Goal: Task Accomplishment & Management: Manage account settings

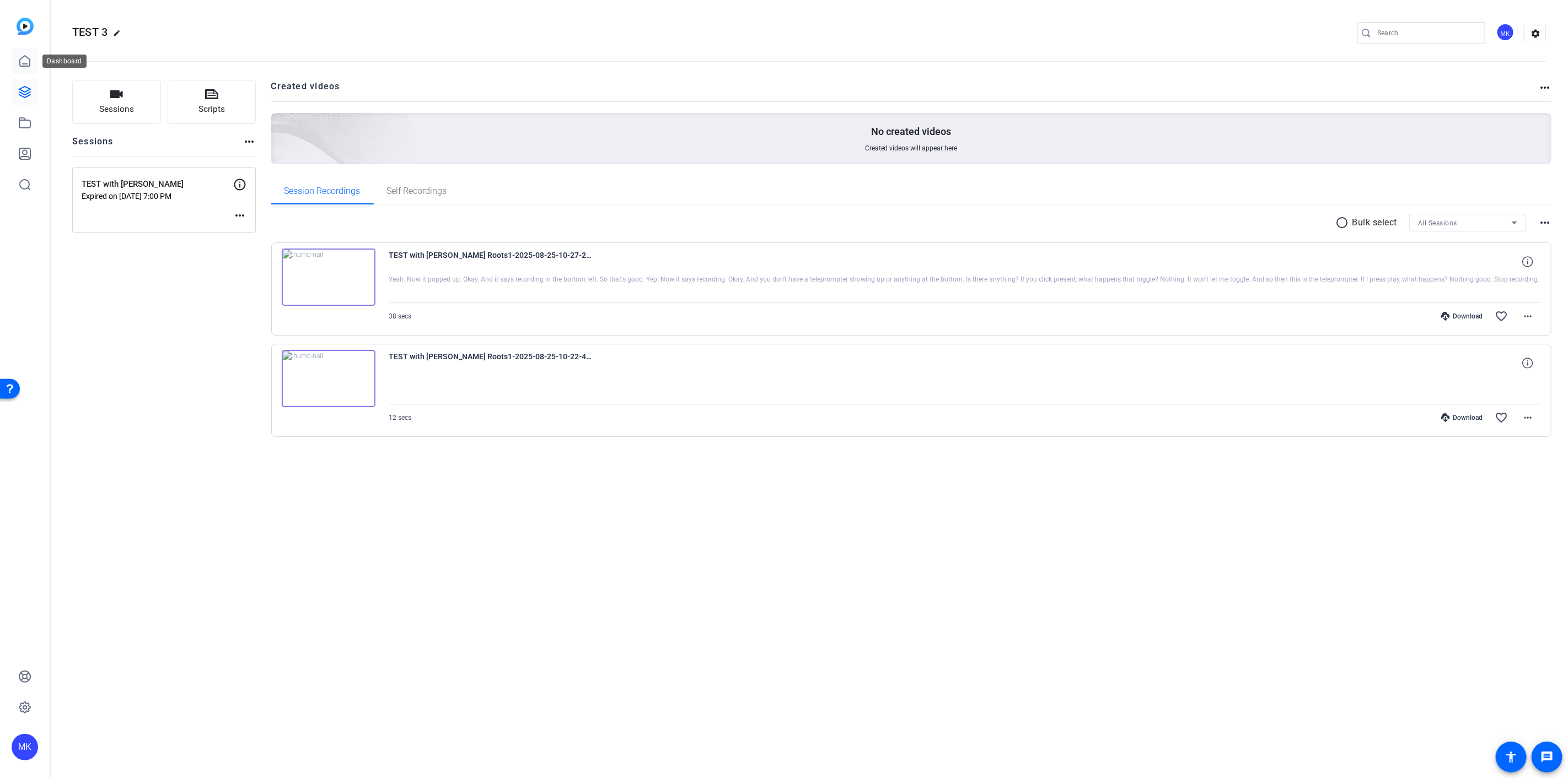
click at [26, 59] on icon at bounding box center [25, 61] width 13 height 13
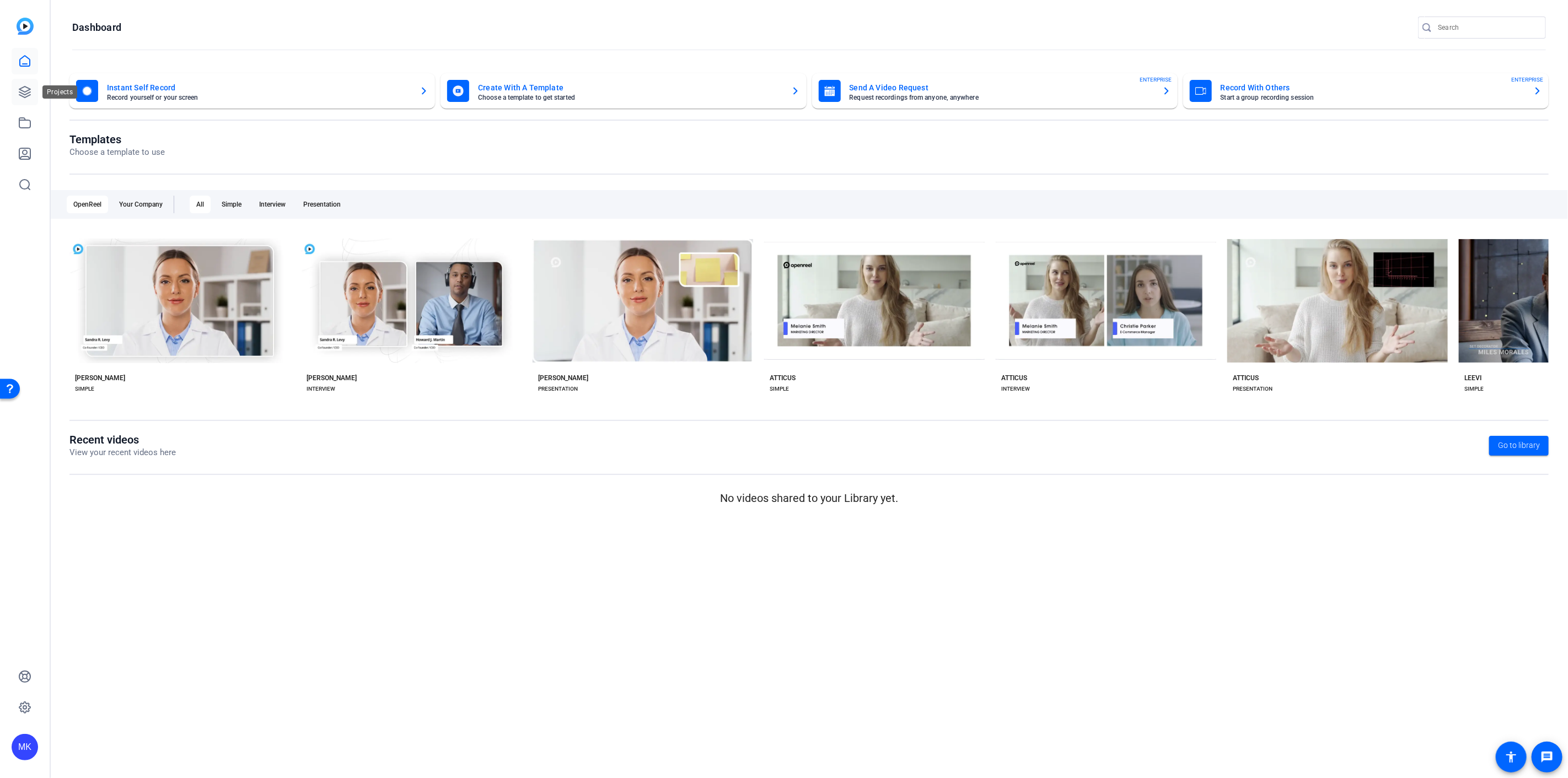
click at [25, 99] on link at bounding box center [25, 92] width 26 height 26
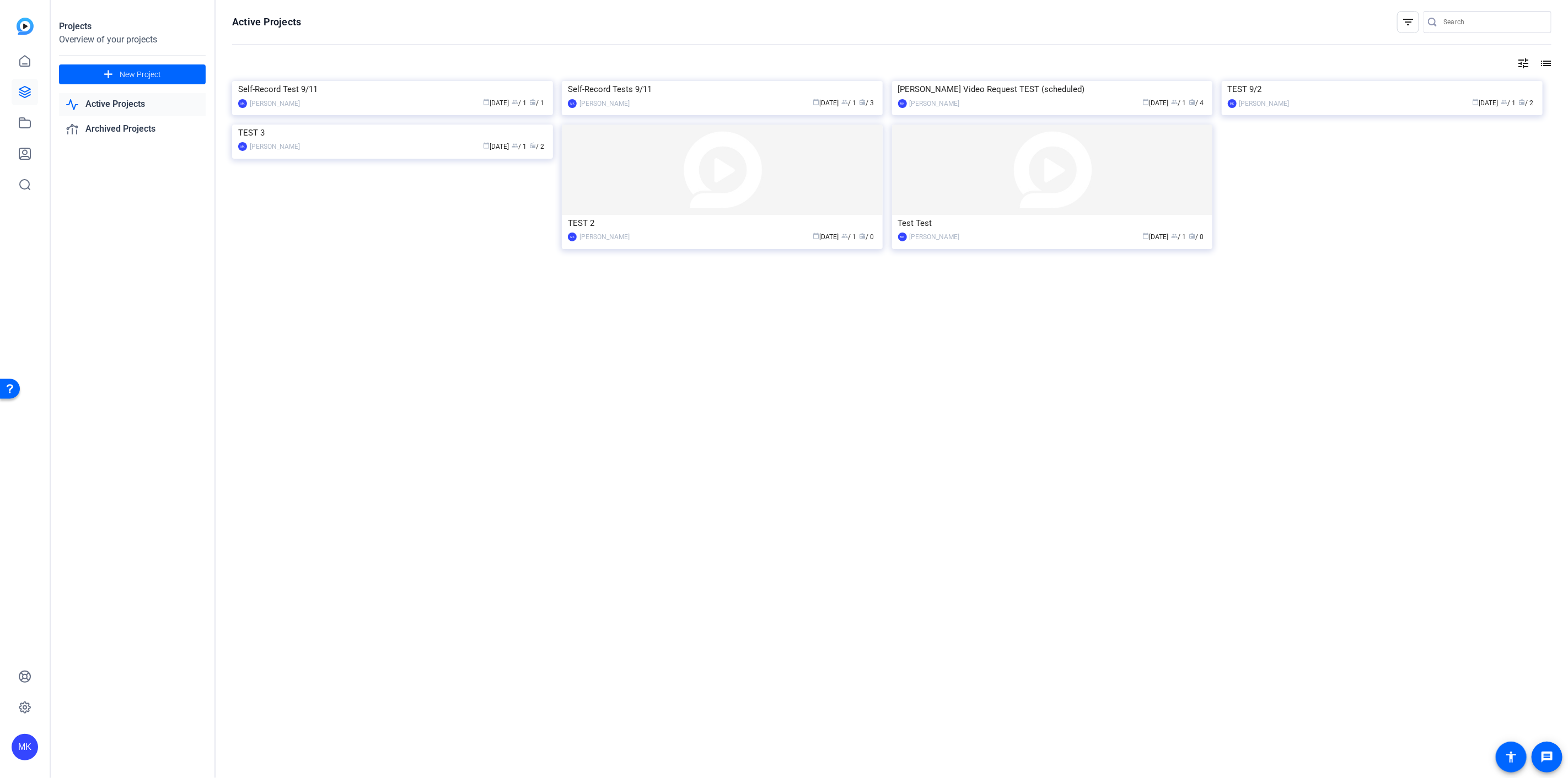
click at [151, 112] on link "Active Projects" at bounding box center [132, 105] width 147 height 22
click at [155, 104] on link "Active Projects" at bounding box center [132, 105] width 147 height 22
click at [122, 107] on link "Active Projects" at bounding box center [132, 105] width 147 height 22
click at [455, 81] on img at bounding box center [393, 81] width 321 height 0
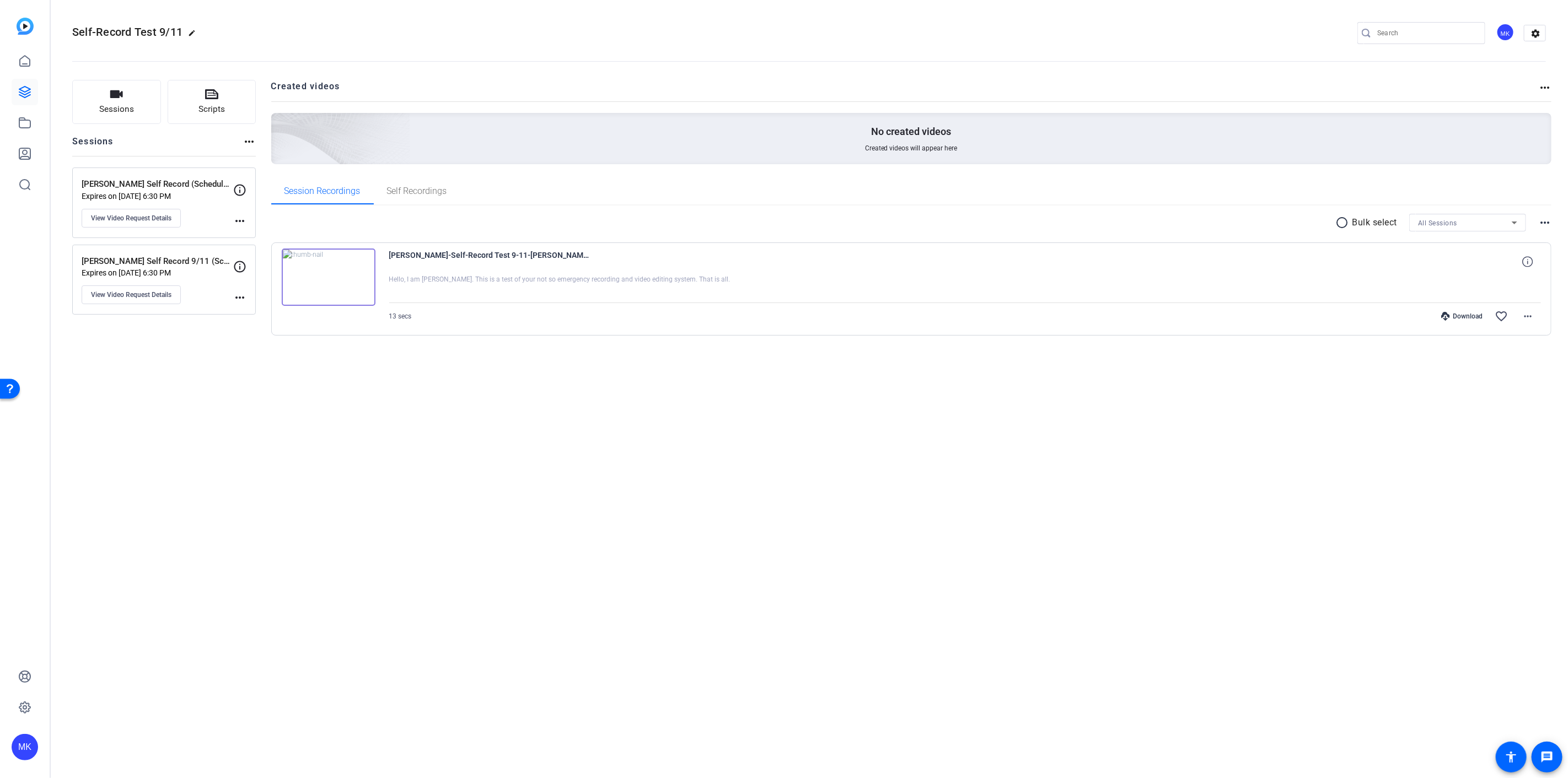
click at [170, 262] on p "[PERSON_NAME] Self Record 9/11 (Scheduled)" at bounding box center [157, 261] width 151 height 12
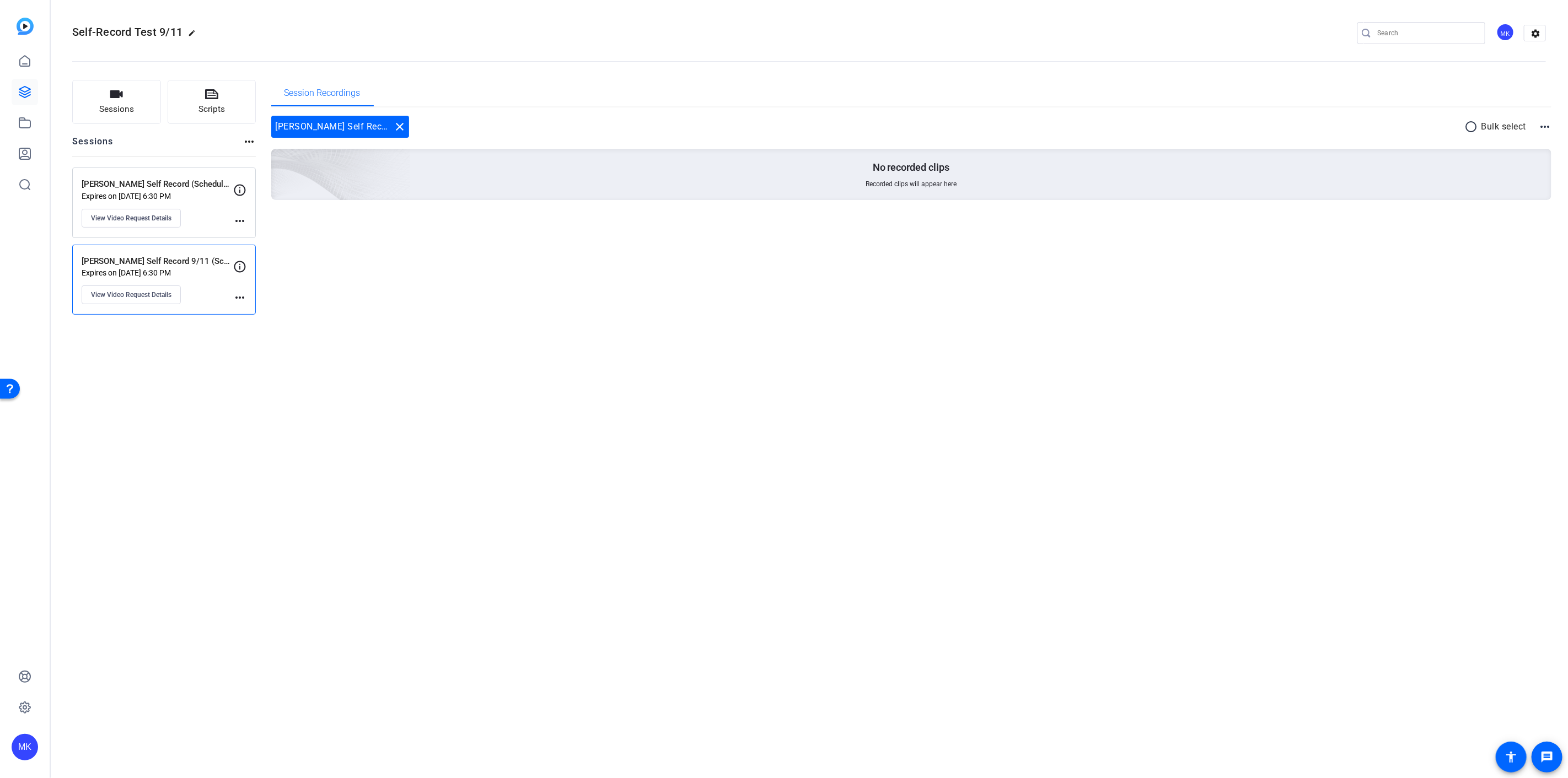
click at [176, 276] on p "Expires on [DATE] 6:30 PM" at bounding box center [157, 272] width 151 height 9
click at [184, 273] on p "Expires on [DATE] 6:30 PM" at bounding box center [157, 272] width 151 height 9
click at [238, 296] on mat-icon "more_horiz" at bounding box center [240, 297] width 13 height 13
click at [143, 256] on div at bounding box center [784, 389] width 1568 height 778
click at [141, 295] on span "View Video Request Details" at bounding box center [131, 295] width 80 height 9
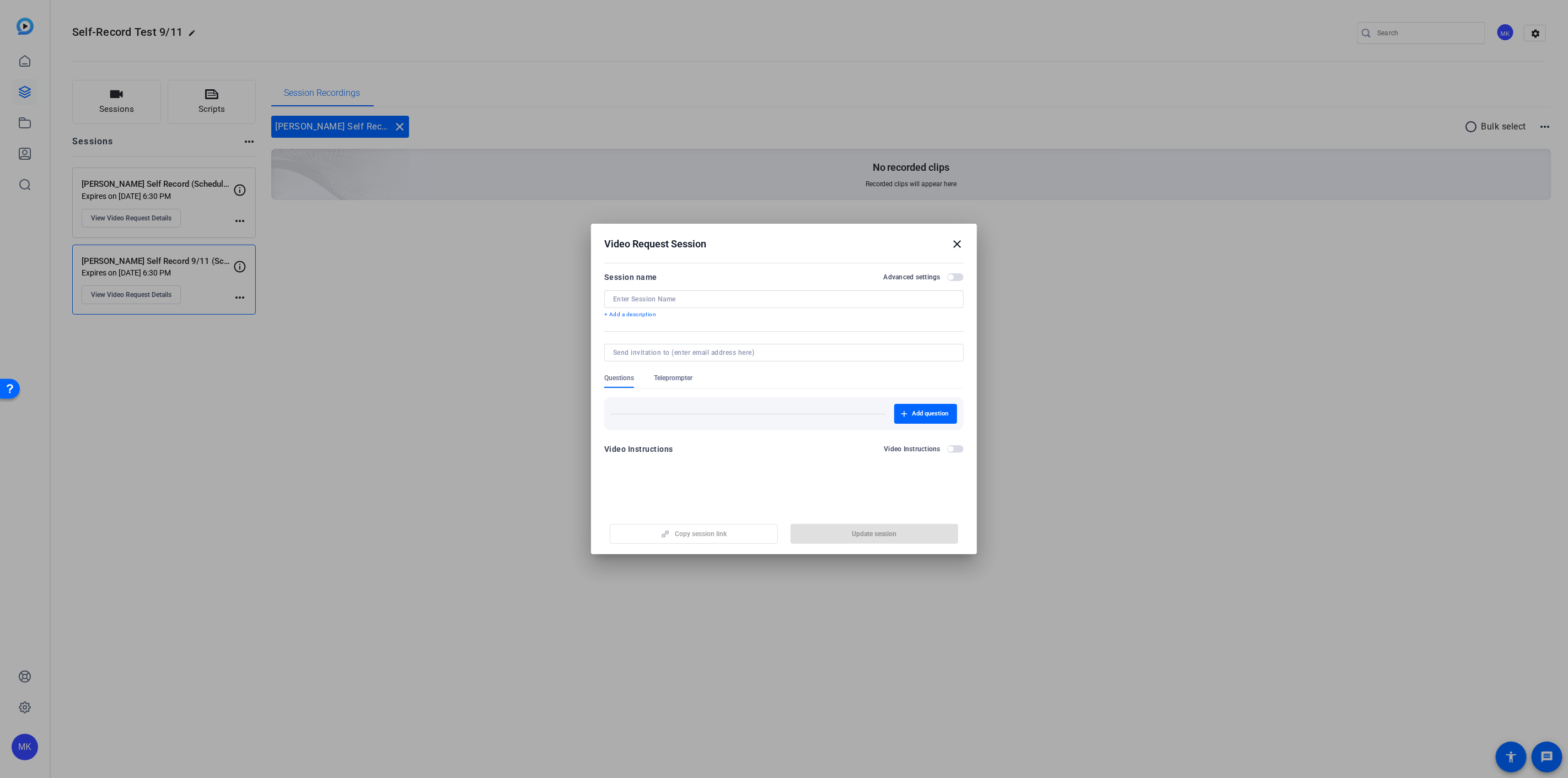
type input "[PERSON_NAME] Self Record 9/11 (Scheduled)"
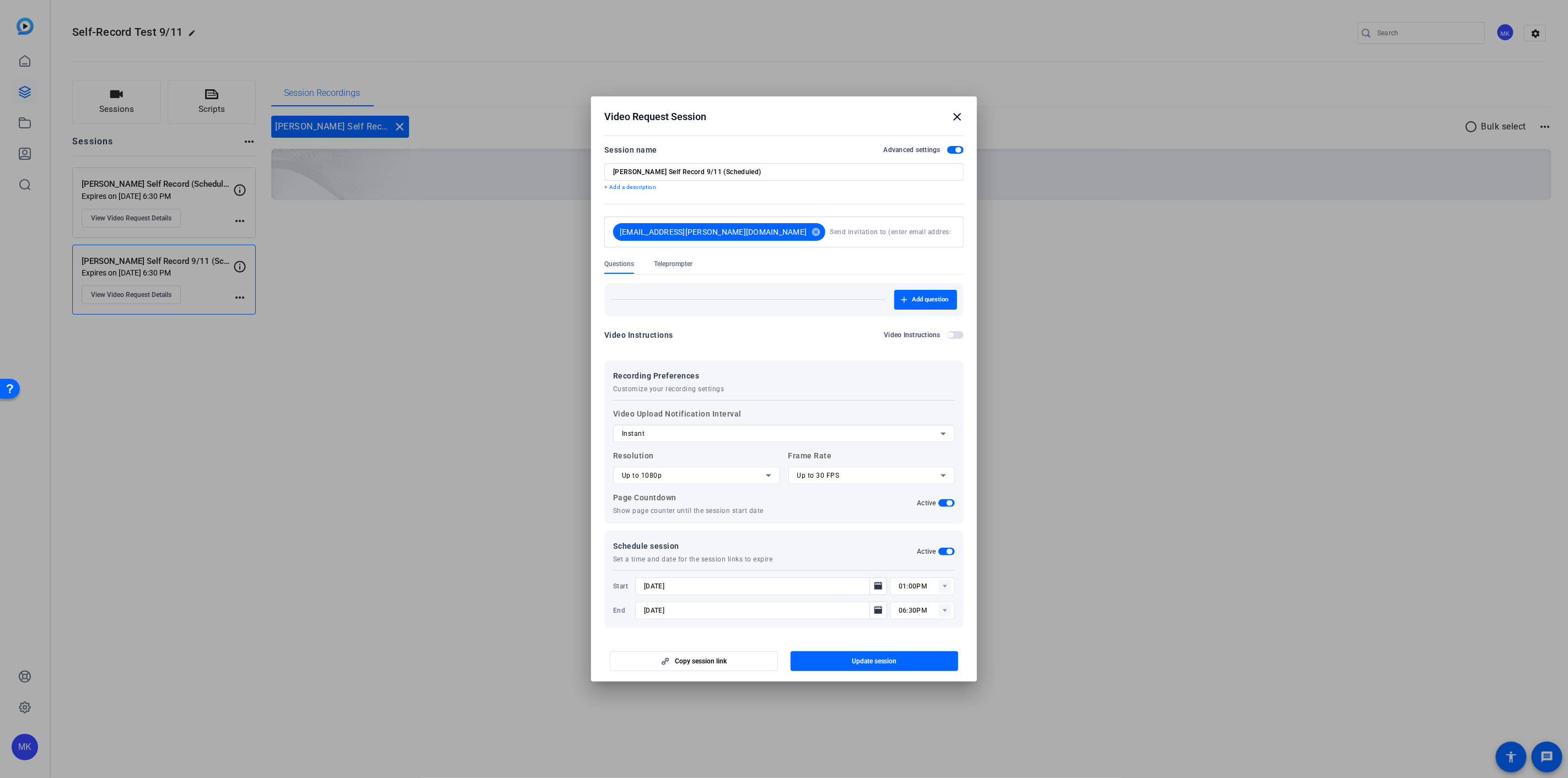
scroll to position [2, 0]
click at [1050, 574] on div at bounding box center [784, 389] width 1568 height 778
click at [954, 120] on mat-icon "close" at bounding box center [957, 117] width 13 height 13
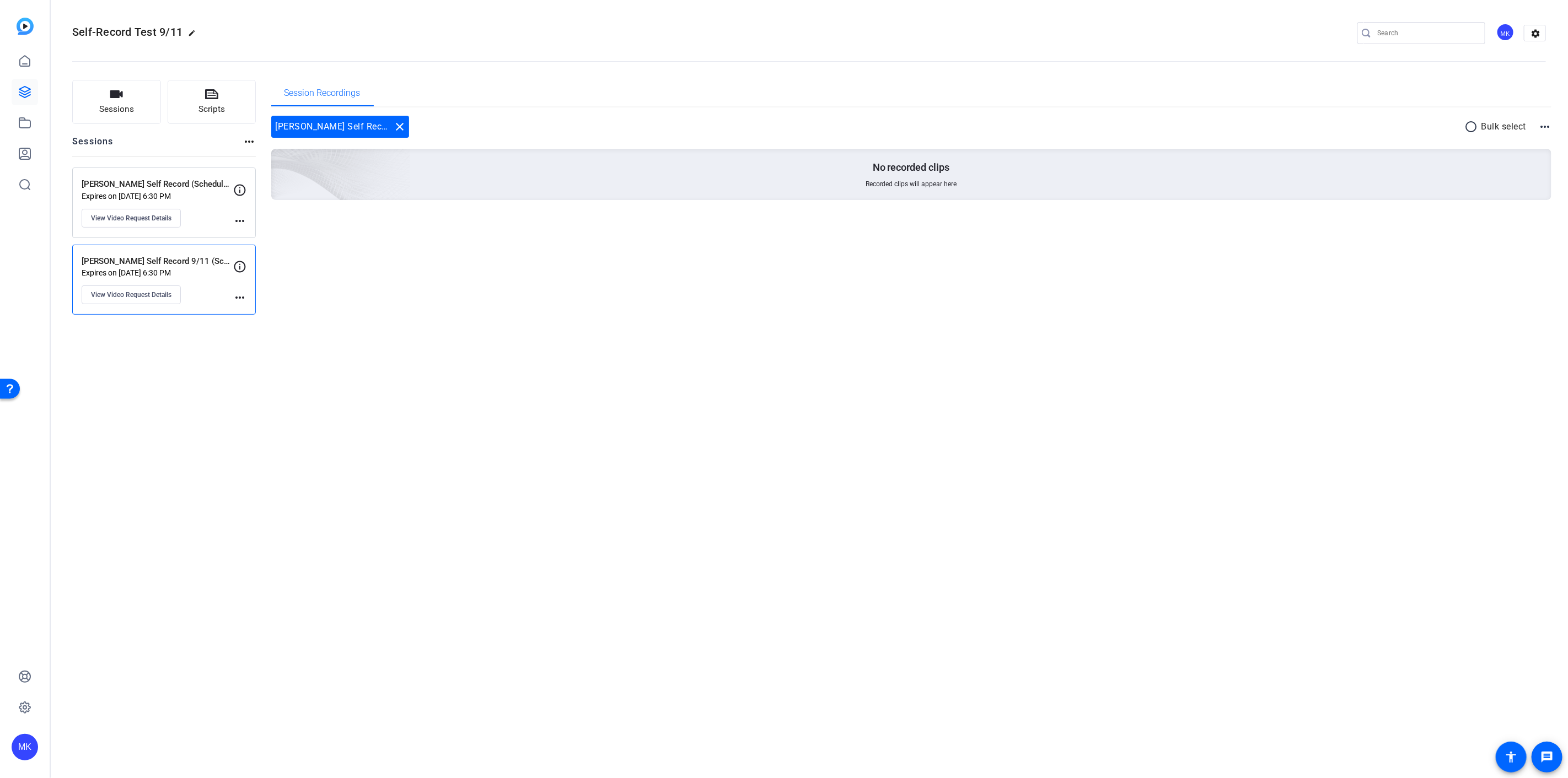
click at [182, 263] on p "[PERSON_NAME] Self Record 9/11 (Scheduled)" at bounding box center [157, 261] width 151 height 12
click at [122, 304] on div "Jessi Self Record 9/11 (Scheduled) Expires on [DATE] 6:30 PM View Video Request…" at bounding box center [164, 280] width 184 height 70
click at [151, 298] on span "View Video Request Details" at bounding box center [131, 295] width 80 height 9
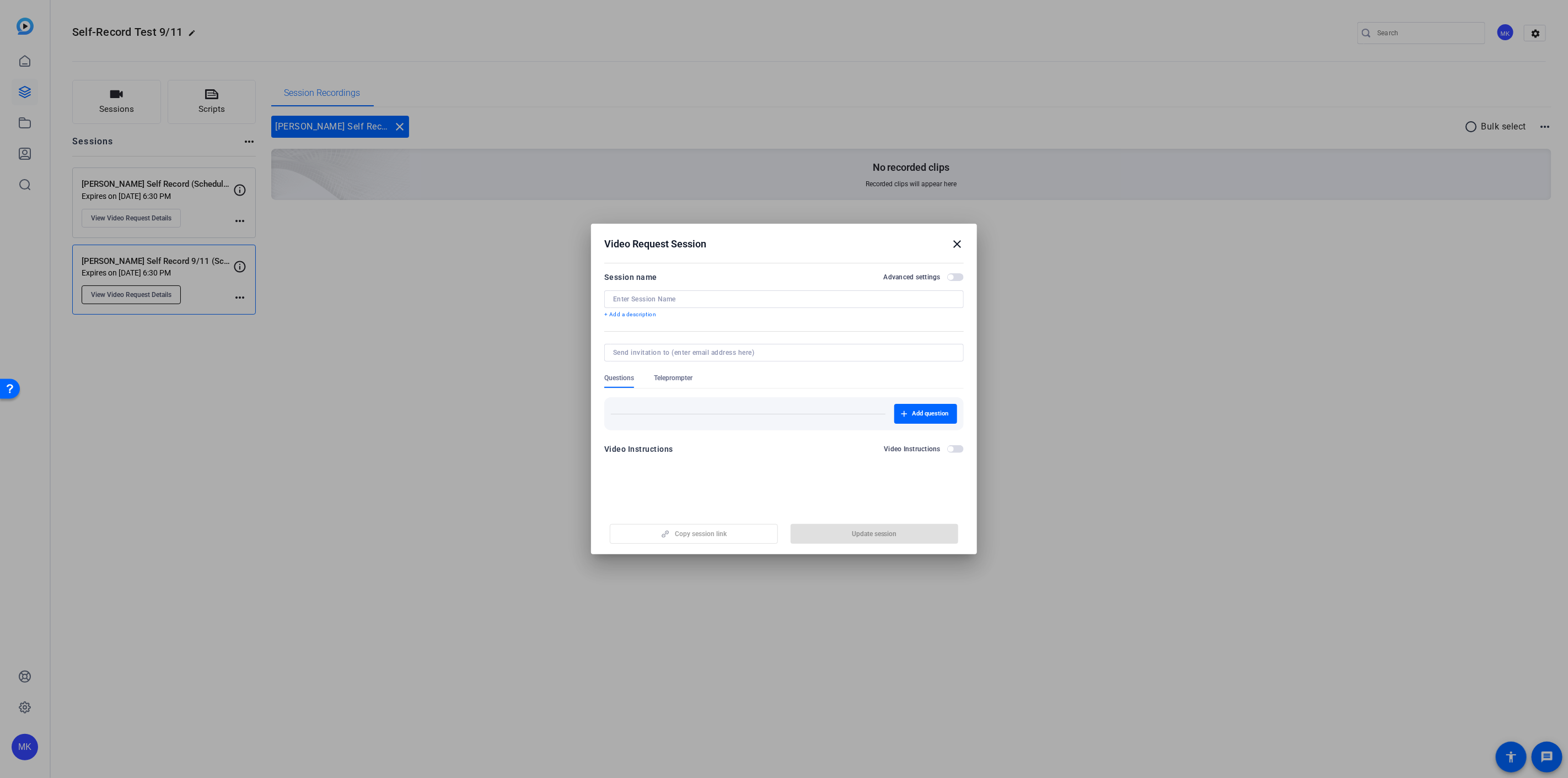
type input "[PERSON_NAME] Self Record 9/11 (Scheduled)"
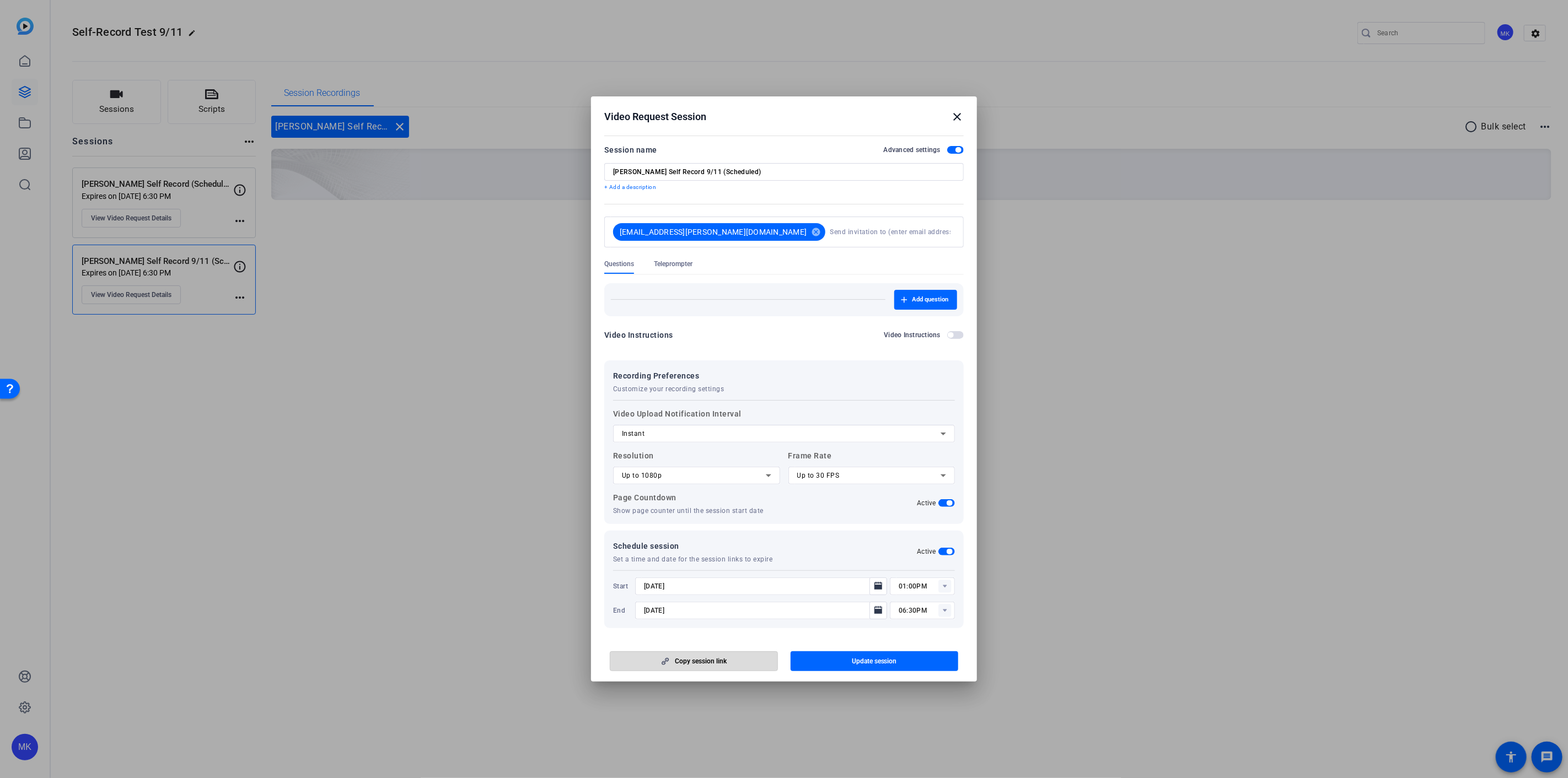
click at [724, 656] on span "button" at bounding box center [694, 661] width 167 height 26
drag, startPoint x: 1137, startPoint y: 585, endPoint x: 1073, endPoint y: 389, distance: 206.2
click at [1138, 583] on div at bounding box center [784, 389] width 1568 height 778
click at [957, 124] on h2 "Video Request Session close" at bounding box center [784, 114] width 386 height 36
click at [959, 107] on h2 "Video Request Session close" at bounding box center [784, 114] width 386 height 36
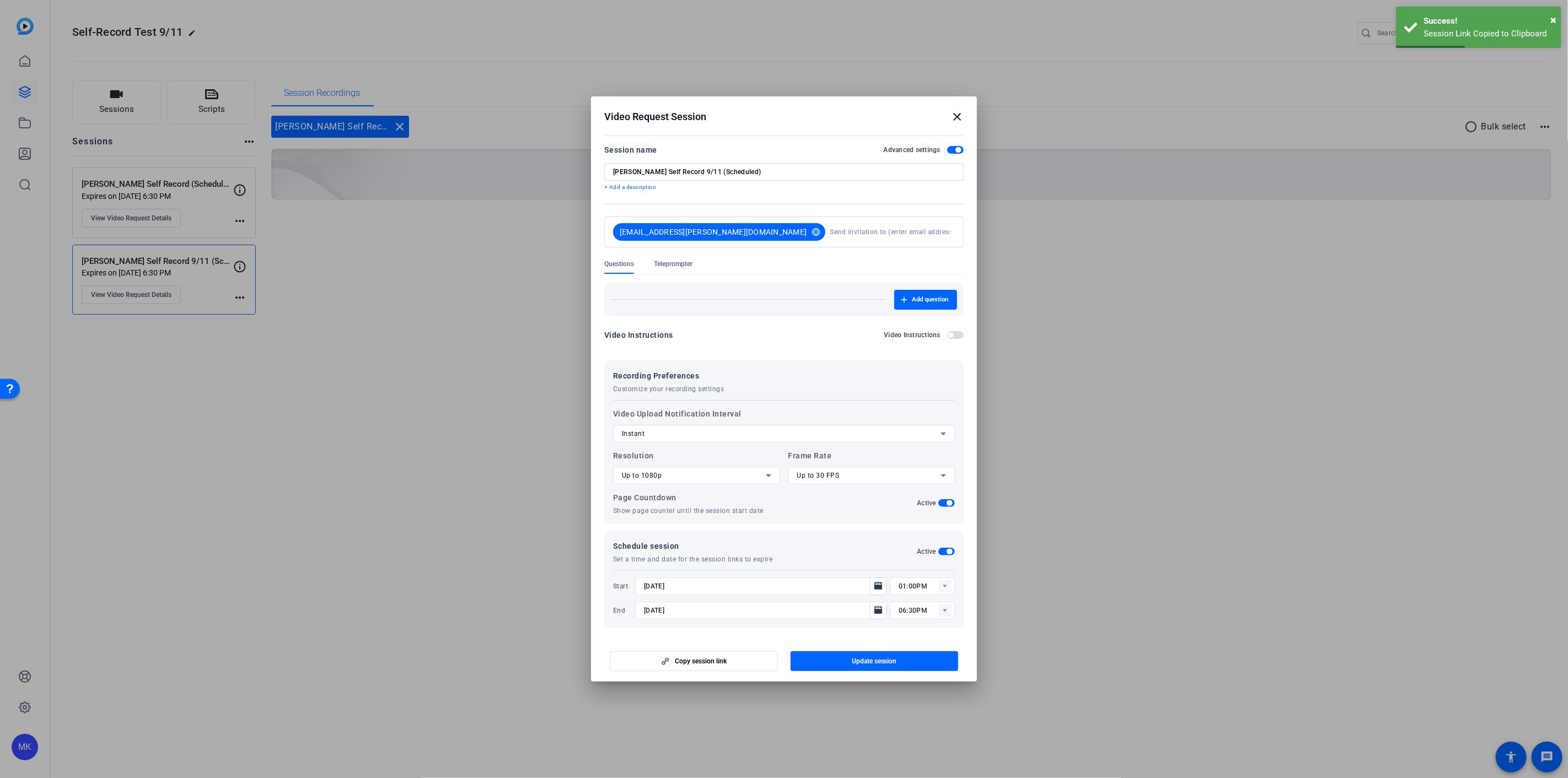
click at [958, 120] on mat-icon "close" at bounding box center [957, 117] width 13 height 13
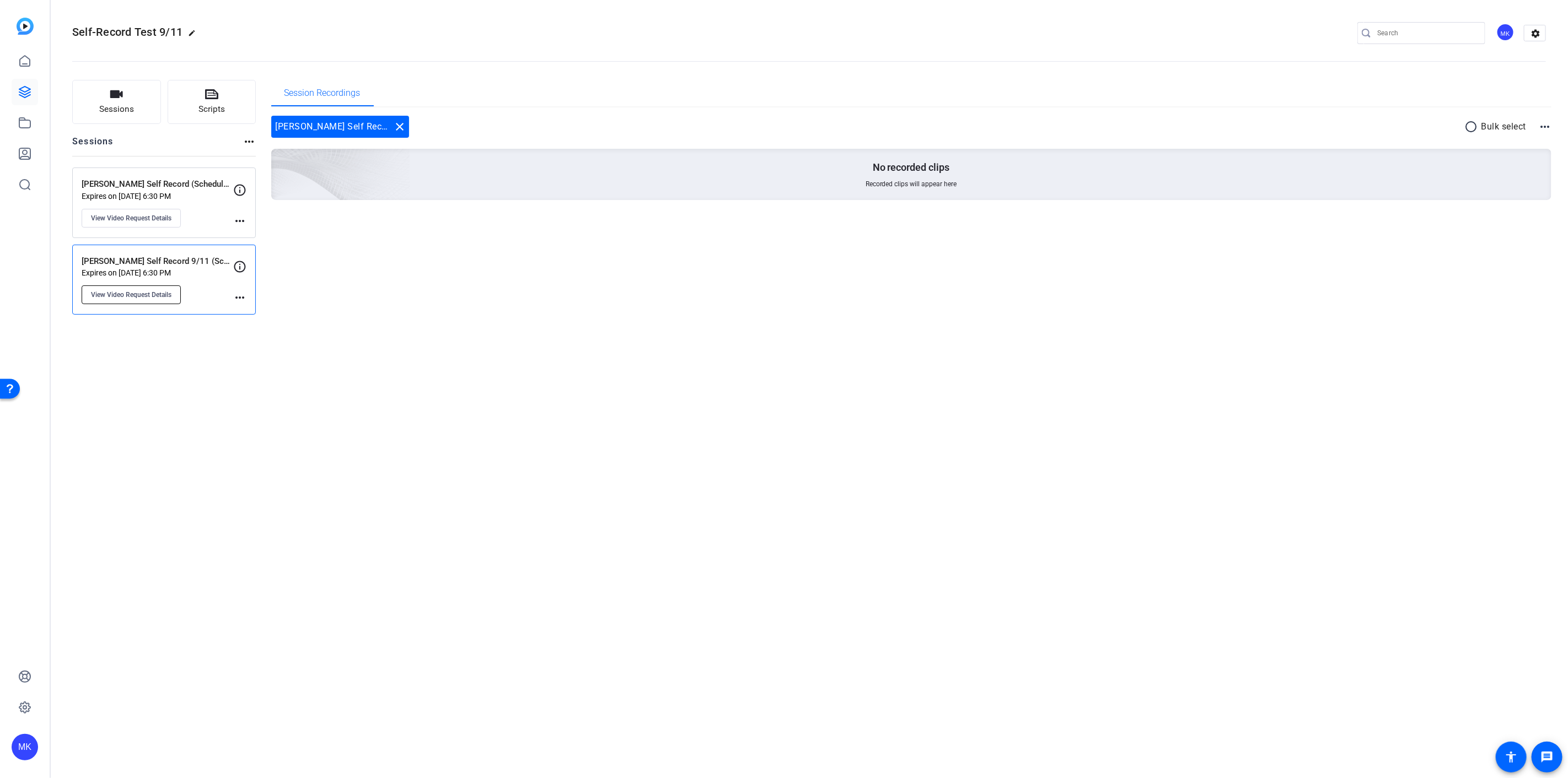
click at [155, 297] on span "View Video Request Details" at bounding box center [131, 295] width 80 height 9
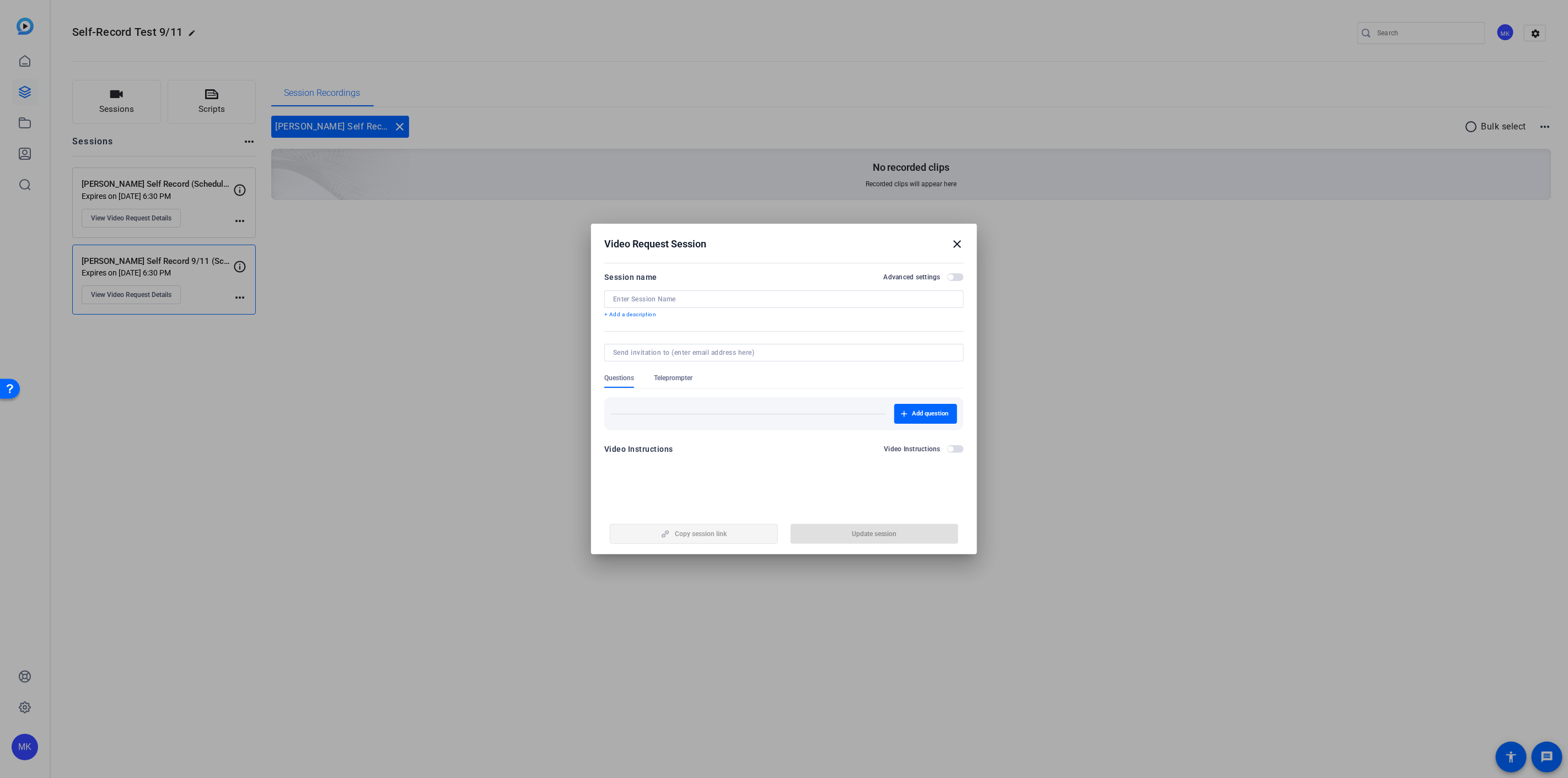
type input "[PERSON_NAME] Self Record 9/11 (Scheduled)"
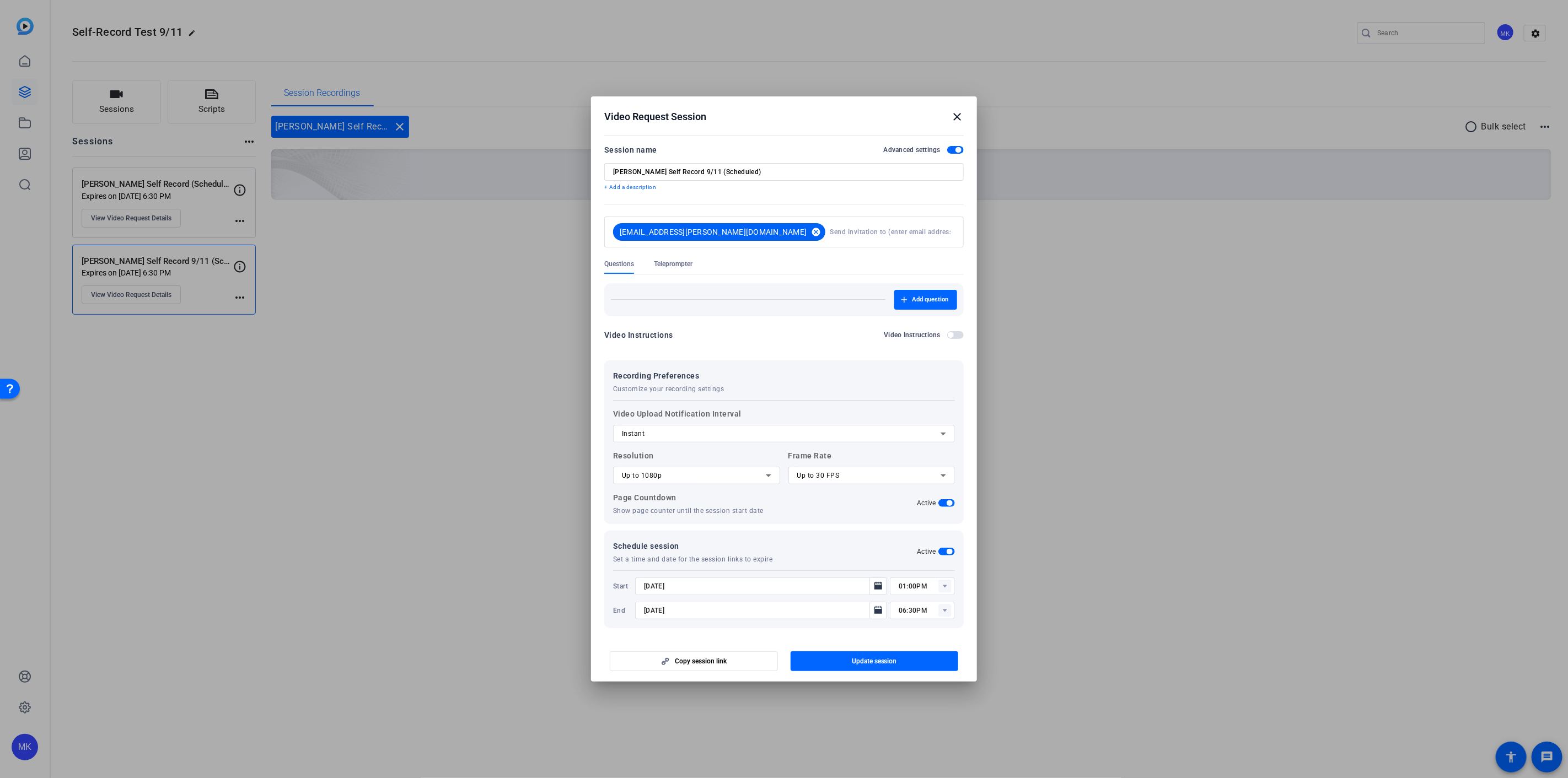
click at [807, 233] on mat-icon "cancel" at bounding box center [816, 231] width 18 height 10
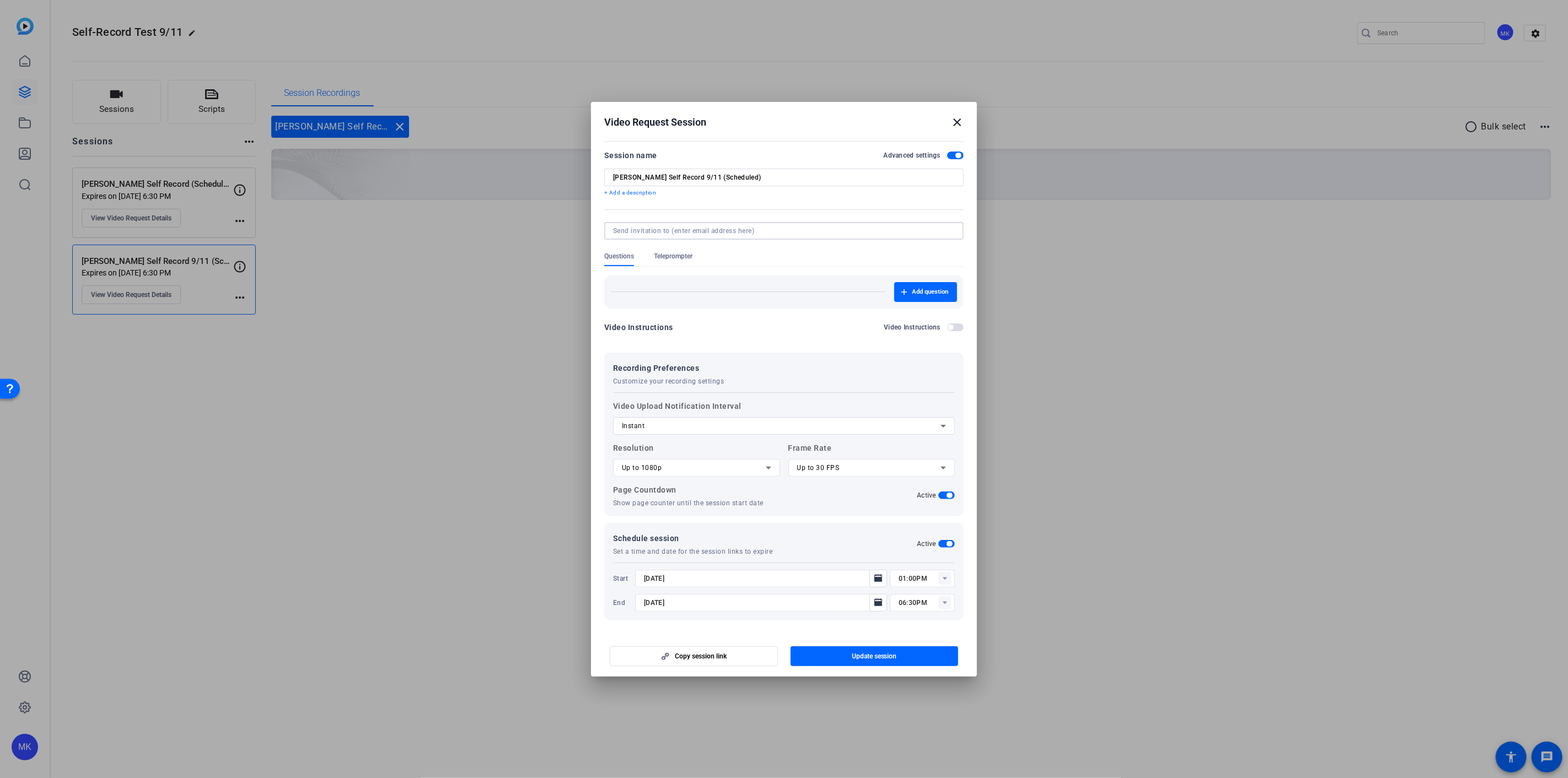
click at [722, 233] on input at bounding box center [782, 230] width 338 height 9
type input "jessi.[PERSON_NAME]"
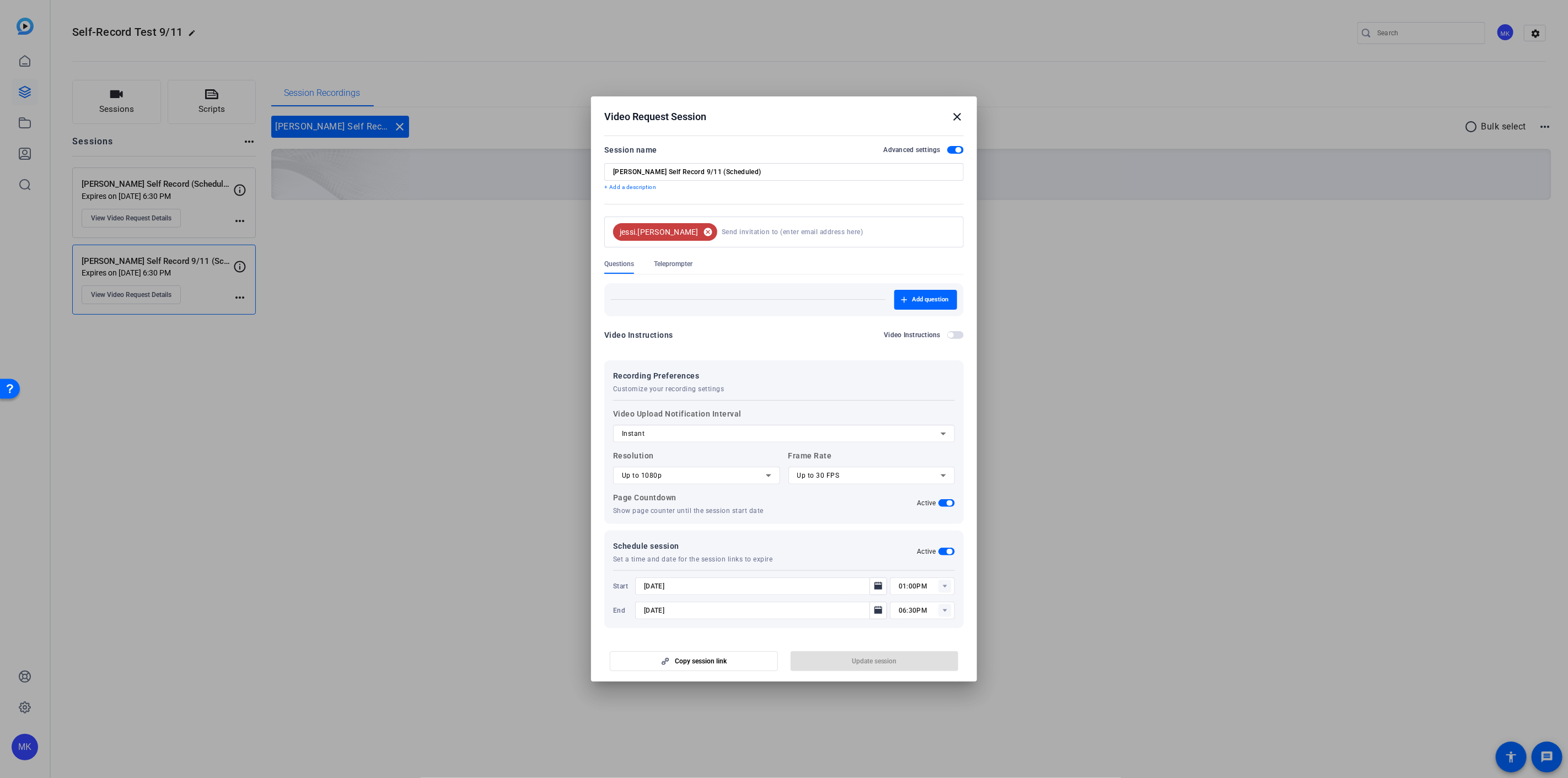
click at [699, 230] on mat-icon "cancel" at bounding box center [708, 231] width 18 height 10
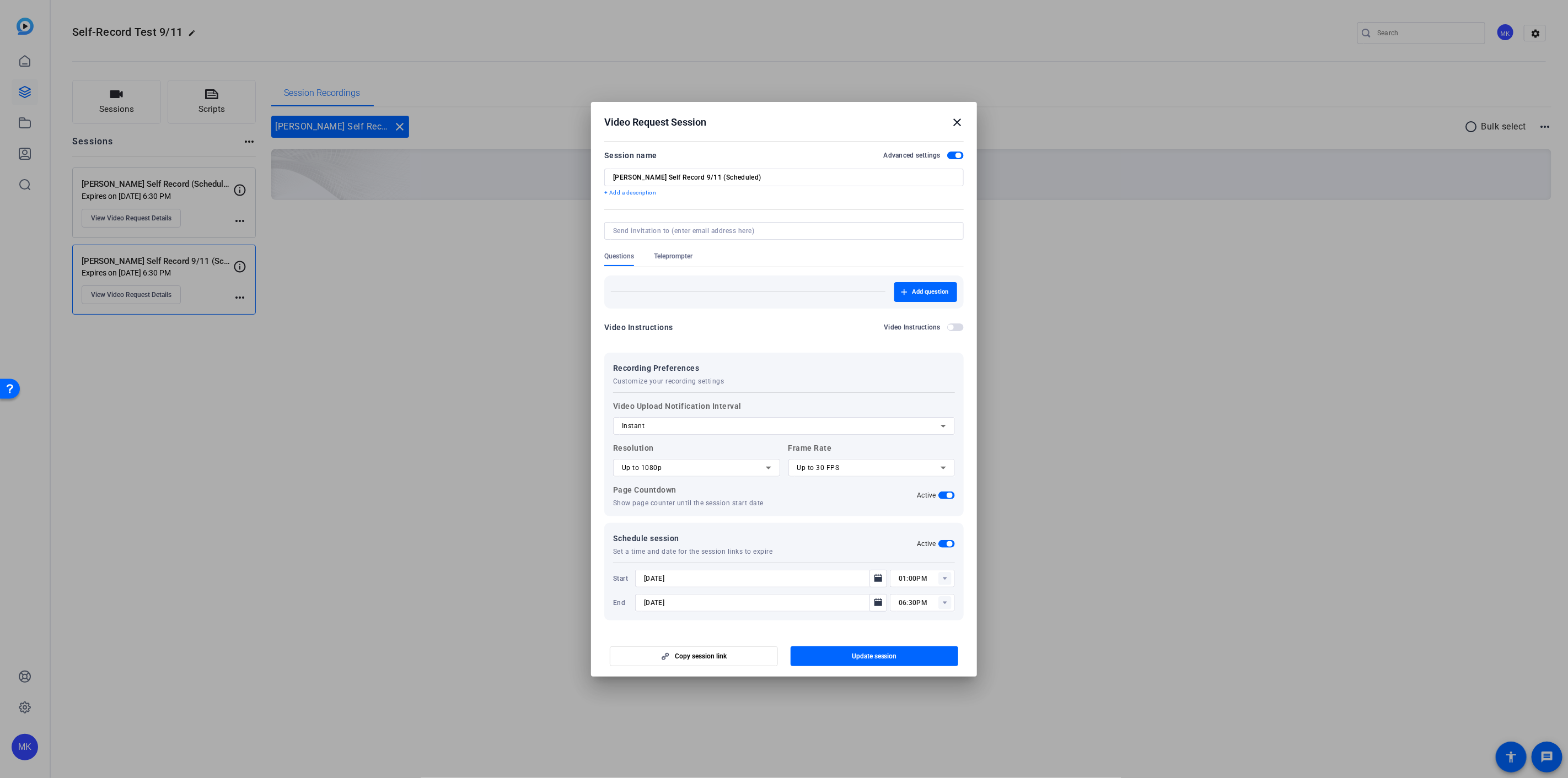
click at [672, 230] on input at bounding box center [782, 230] width 338 height 9
paste input "[PERSON_NAME][EMAIL_ADDRESS][PERSON_NAME][DOMAIN_NAME]"
type input "[PERSON_NAME][EMAIL_ADDRESS][PERSON_NAME][DOMAIN_NAME]"
click at [774, 236] on div at bounding box center [784, 231] width 341 height 18
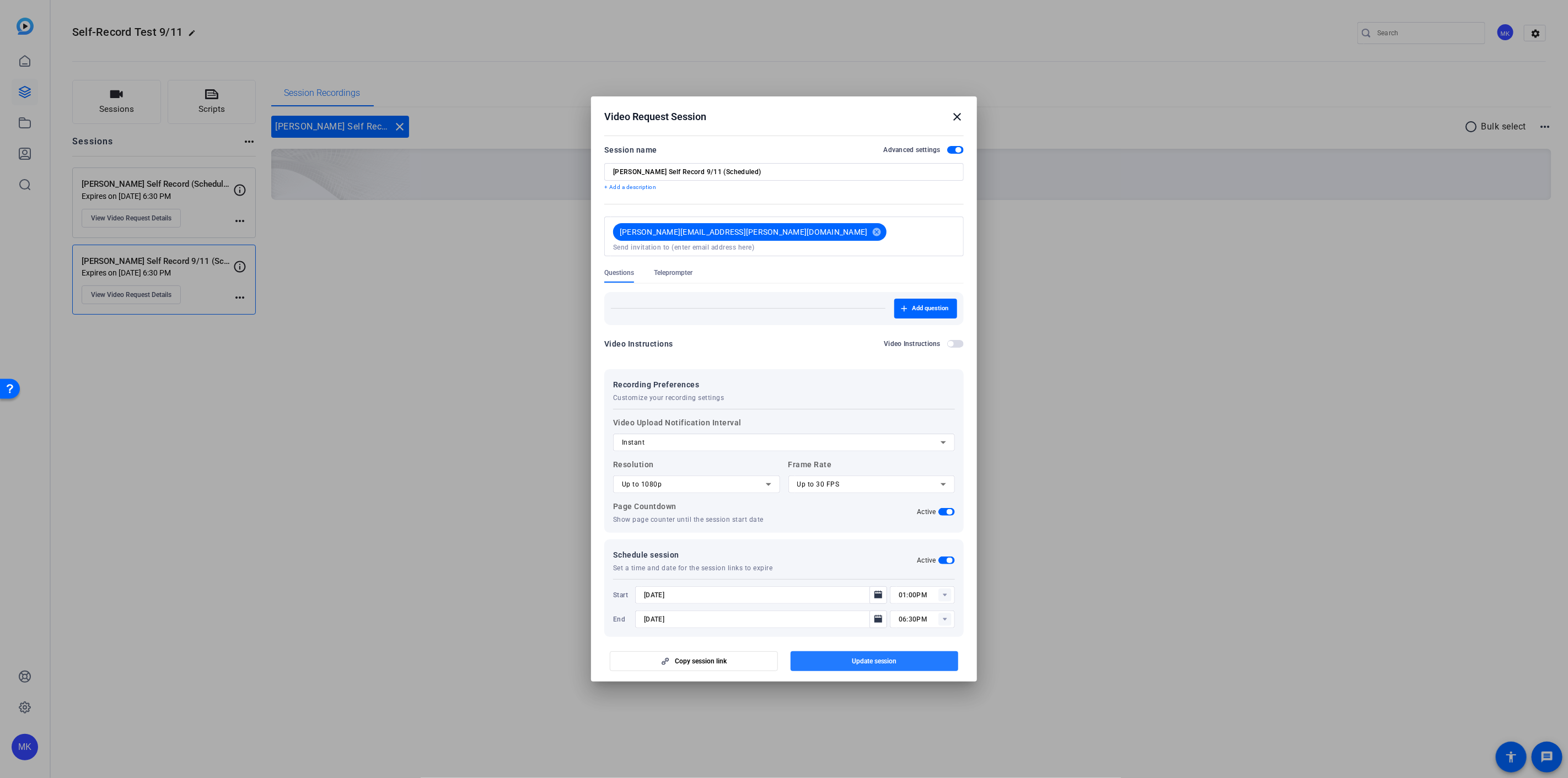
click at [909, 661] on span "button" at bounding box center [874, 661] width 168 height 26
click at [1107, 409] on div at bounding box center [784, 389] width 1568 height 778
drag, startPoint x: 964, startPoint y: 126, endPoint x: 957, endPoint y: 117, distance: 11.4
click at [963, 125] on h2 "Video Request Session close" at bounding box center [784, 114] width 386 height 36
click at [954, 116] on mat-icon "close" at bounding box center [957, 117] width 13 height 13
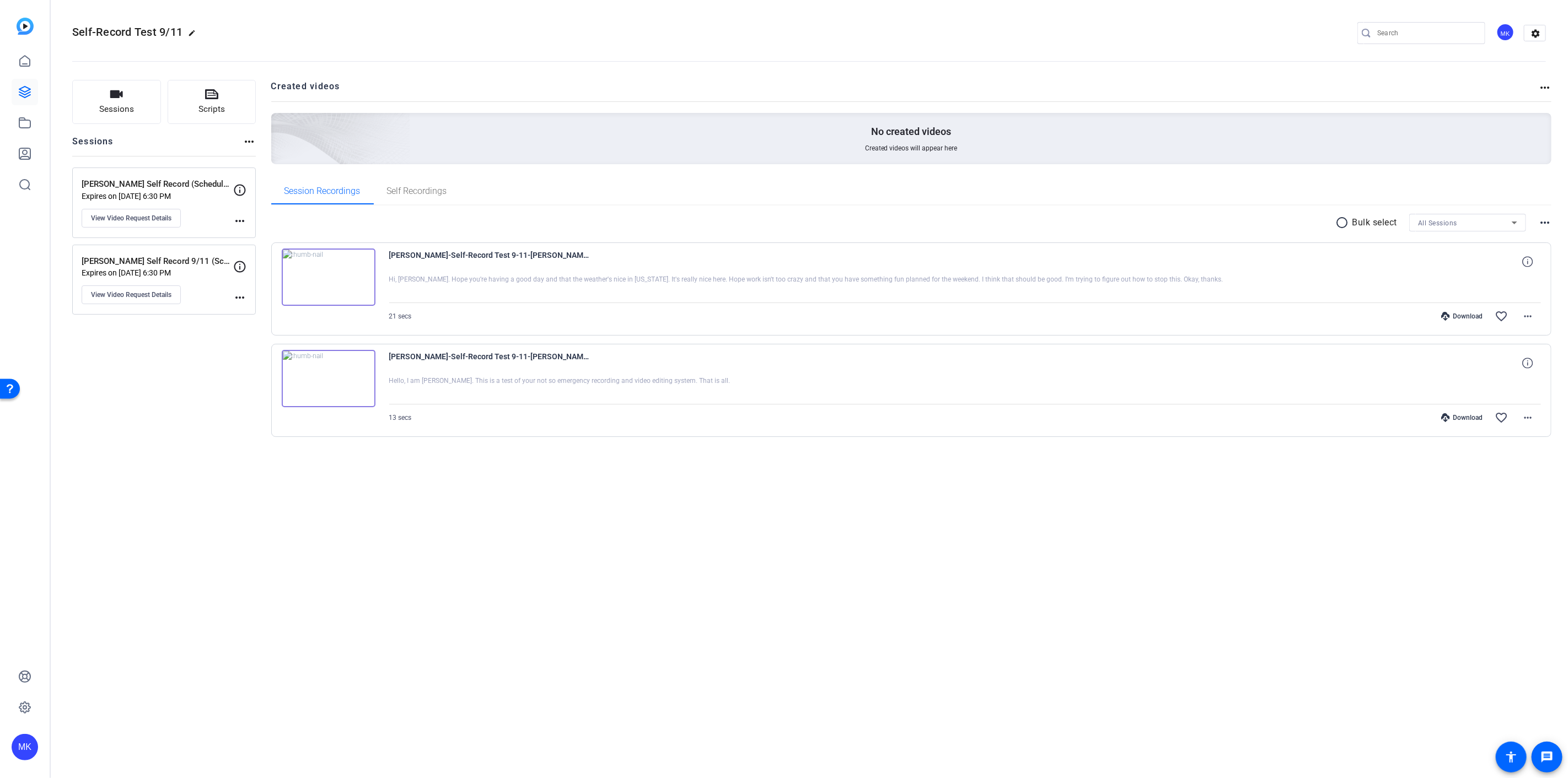
click at [356, 270] on img at bounding box center [328, 277] width 93 height 57
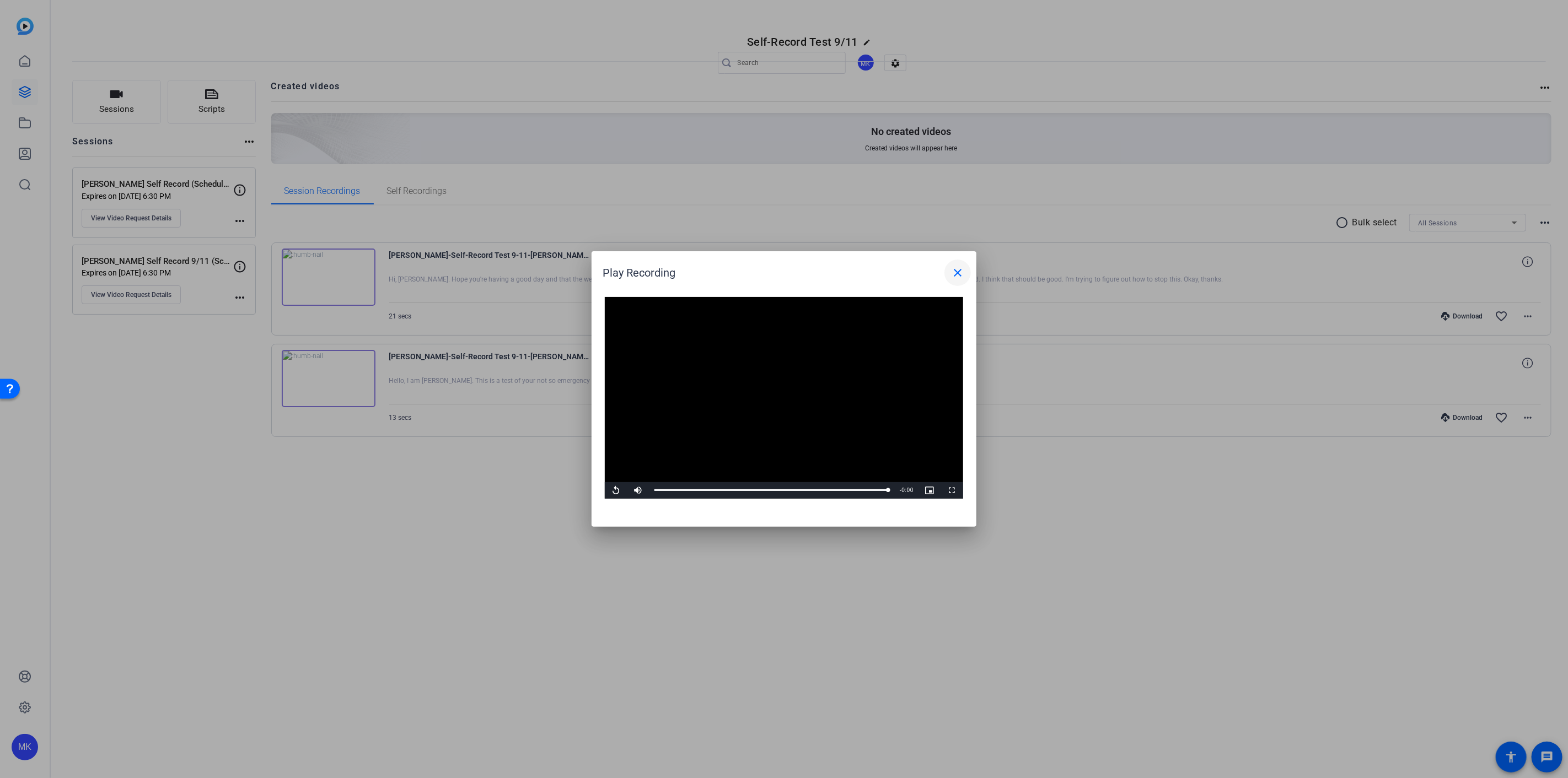
click at [954, 271] on mat-icon "close" at bounding box center [957, 273] width 13 height 13
